Goal: Task Accomplishment & Management: Manage account settings

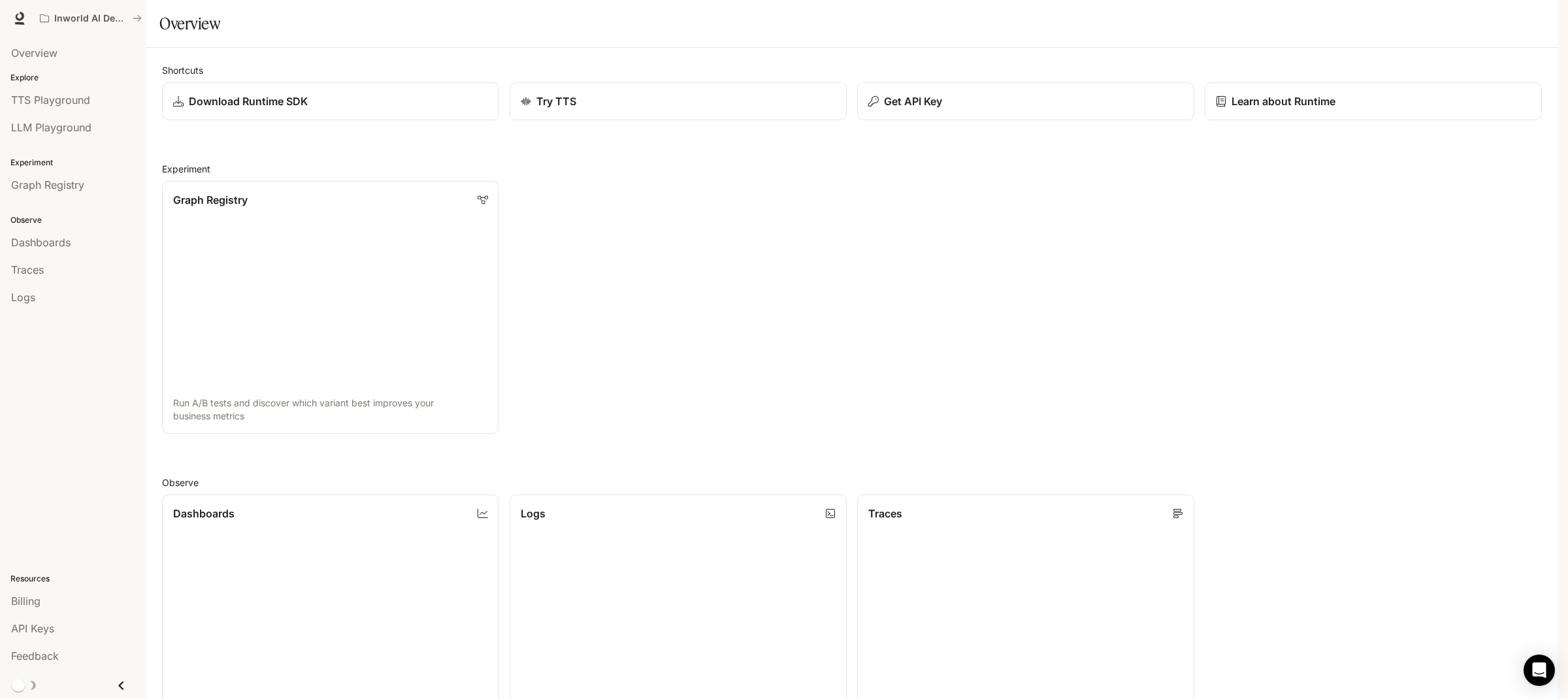
click at [1543, 14] on icon "button" at bounding box center [1539, 18] width 11 height 11
click at [1408, 101] on span "Billing" at bounding box center [1456, 97] width 168 height 13
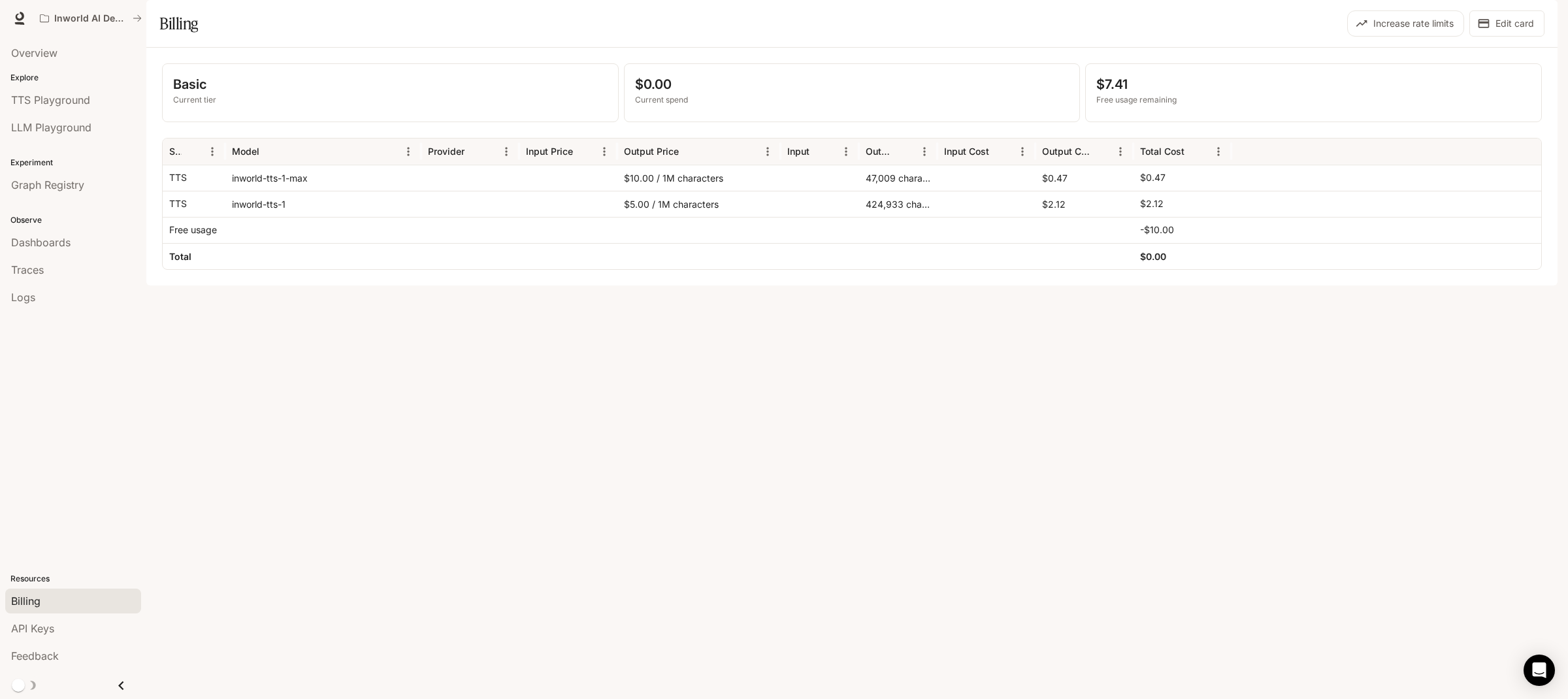
click at [1268, 286] on div "Basic Current tier $0.00 Current spend $7.41 Free usage remaining Service Model…" at bounding box center [852, 166] width 1411 height 238
click at [1507, 36] on button "Edit card" at bounding box center [1507, 24] width 75 height 27
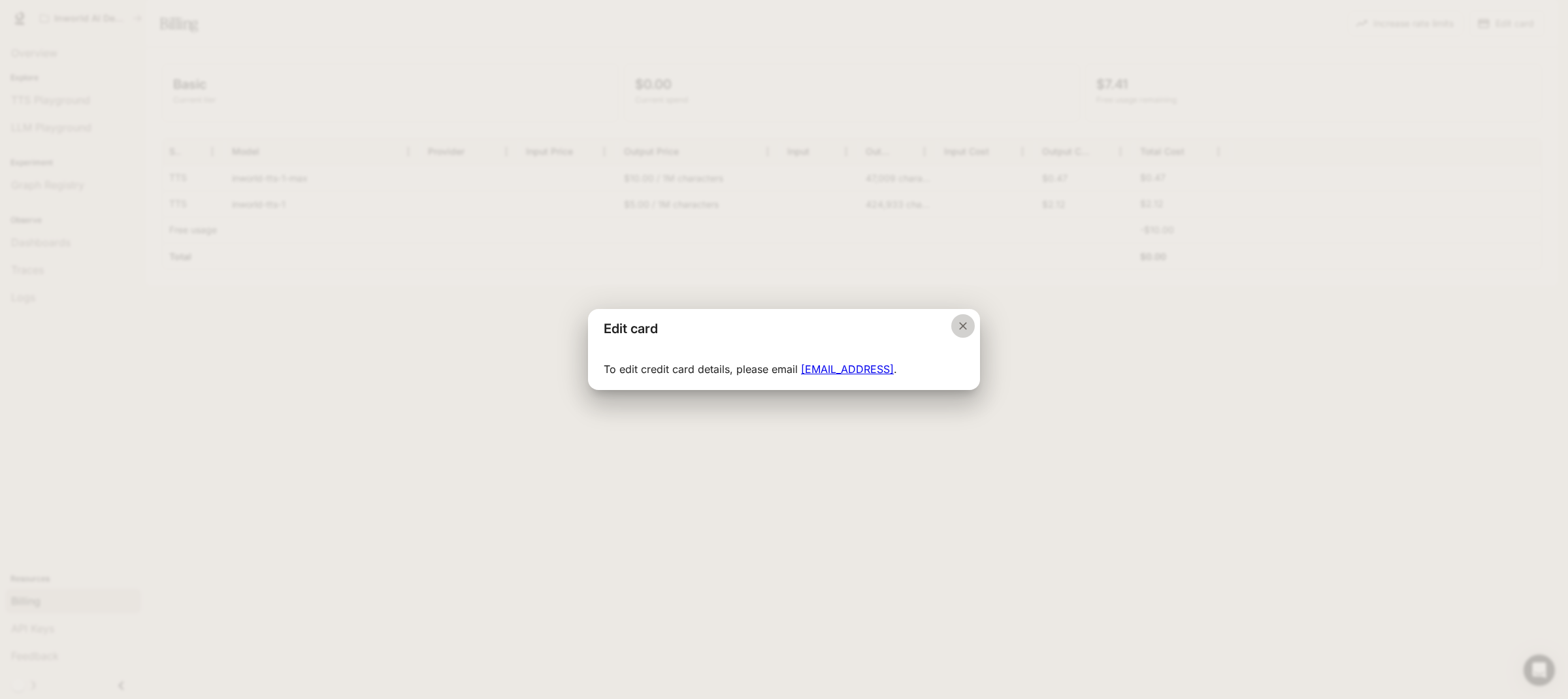
click at [956, 329] on icon "Close dialog" at bounding box center [963, 326] width 13 height 13
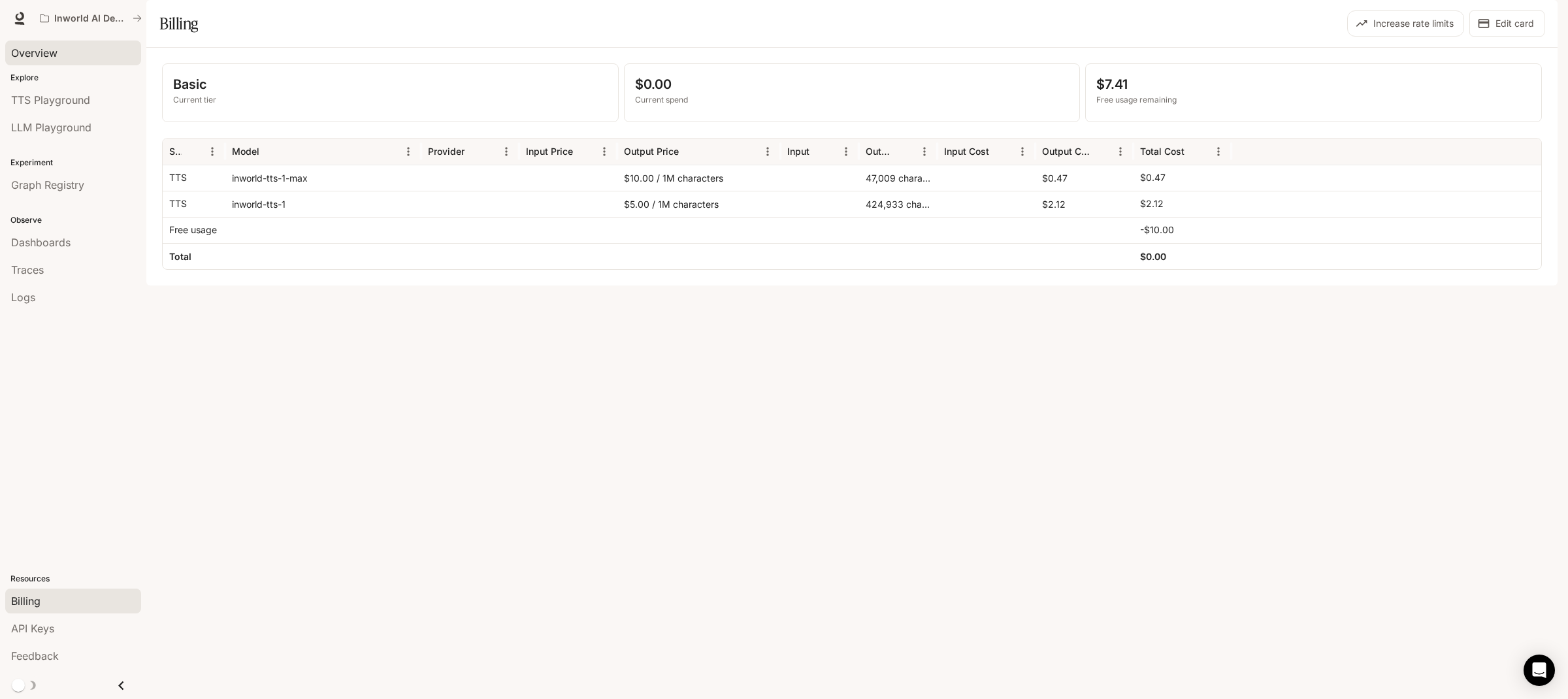
click at [57, 57] on span "Overview" at bounding box center [34, 52] width 46 height 16
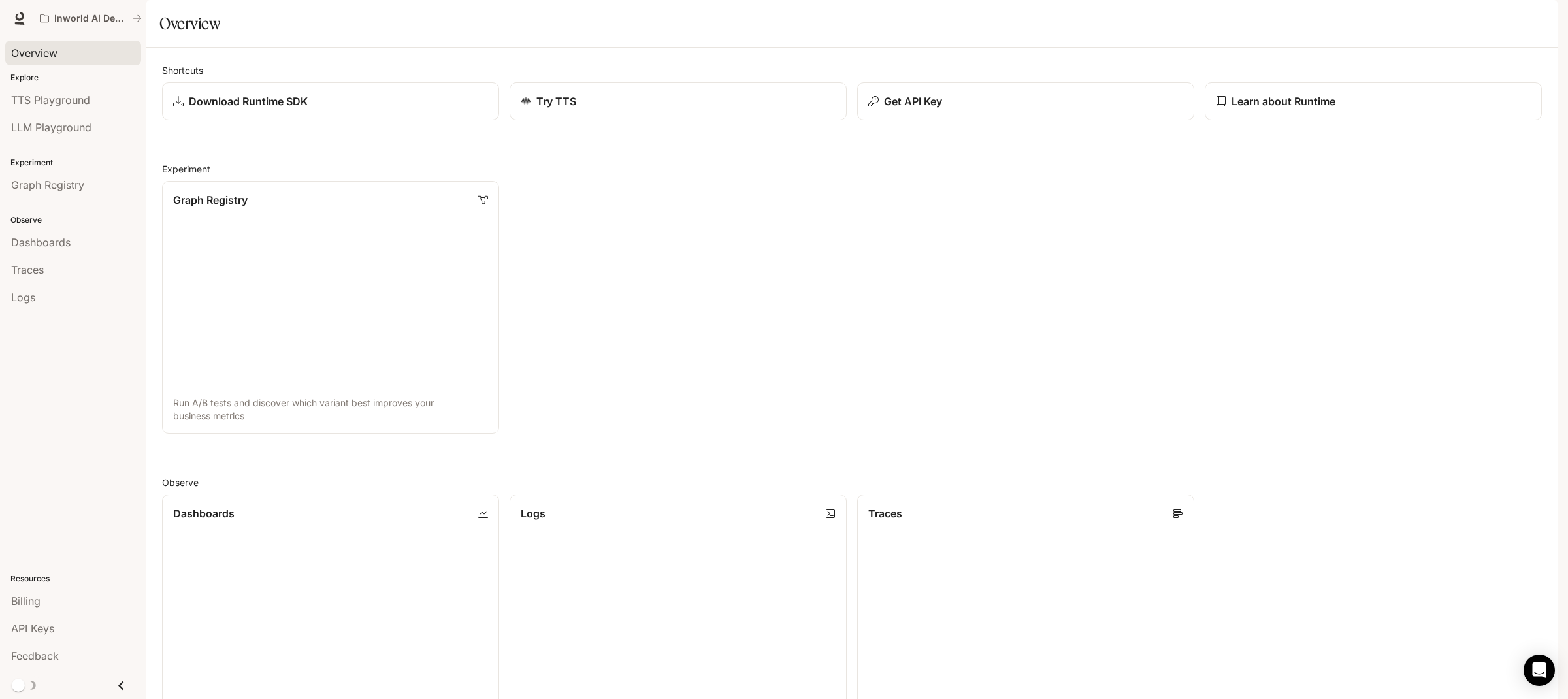
click at [920, 174] on div "Shortcuts Download Runtime SDK Try TTS Get API Key Learn about Runtime Experime…" at bounding box center [852, 562] width 1380 height 997
